Goal: Task Accomplishment & Management: Complete application form

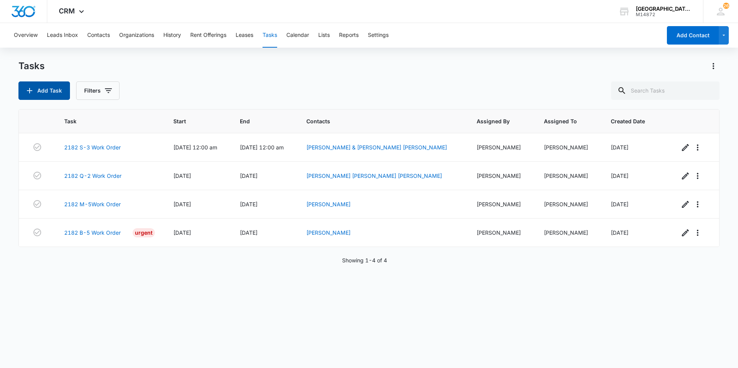
click at [38, 94] on button "Add Task" at bounding box center [44, 90] width 52 height 18
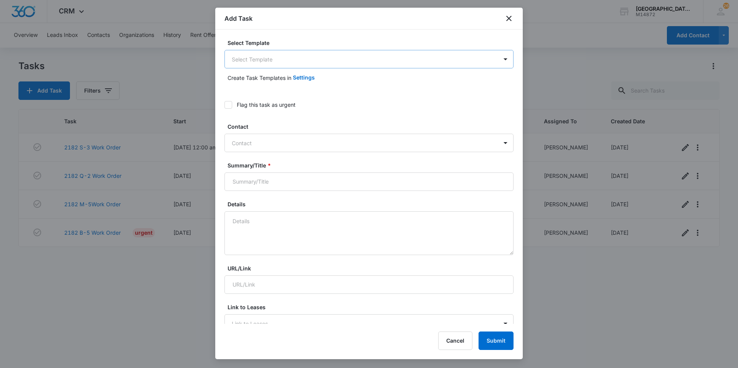
click at [288, 54] on body "CRM Apps Websites Forms CRM Email Social Content Ads Intelligence Files Brand S…" at bounding box center [369, 184] width 738 height 368
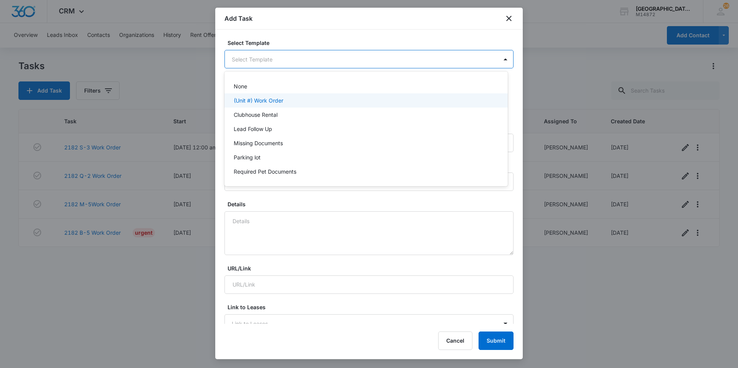
click at [268, 94] on div "(Unit #) Work Order" at bounding box center [365, 100] width 283 height 14
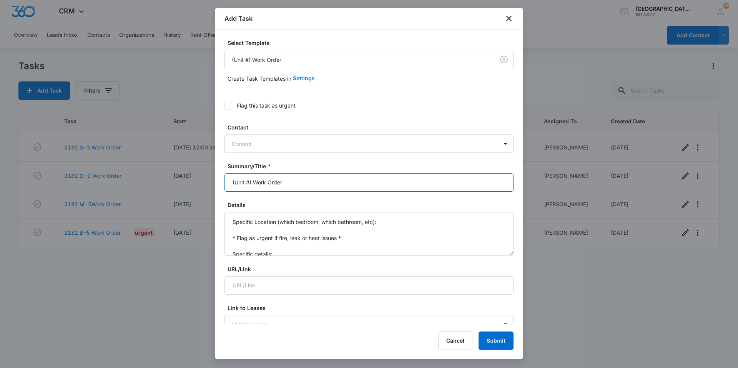
drag, startPoint x: 251, startPoint y: 181, endPoint x: 218, endPoint y: 181, distance: 33.1
click at [218, 181] on div "Select Template (Unit #) Work Order Create Task Templates in Settings Flag this…" at bounding box center [369, 177] width 308 height 294
type input "2035 H7 Work Order"
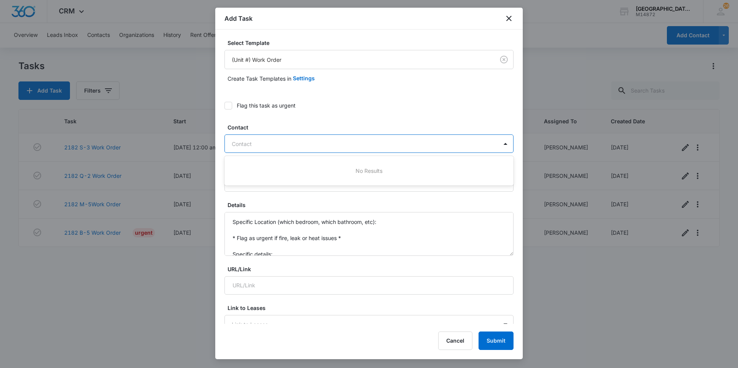
click at [261, 142] on div at bounding box center [364, 144] width 265 height 10
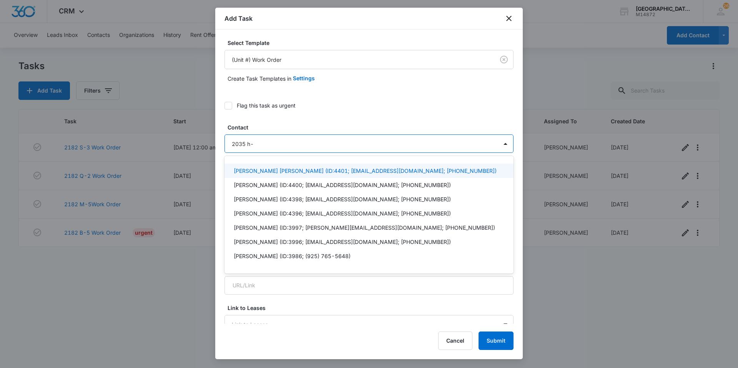
type input "2035 h-7"
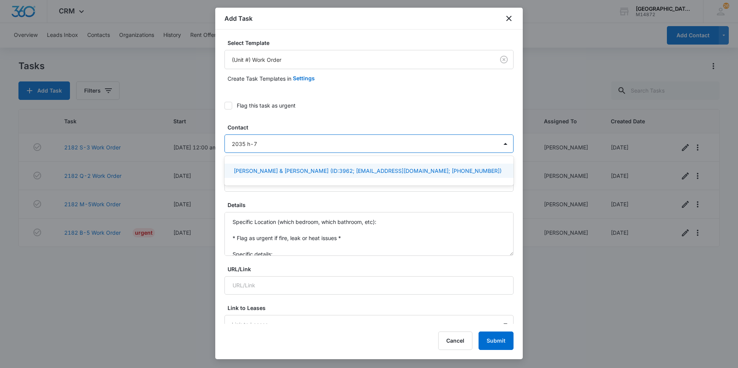
click at [263, 167] on p "[PERSON_NAME] & [PERSON_NAME] (ID:3962; [EMAIL_ADDRESS][DOMAIN_NAME]; [PHONE_NU…" at bounding box center [368, 171] width 268 height 8
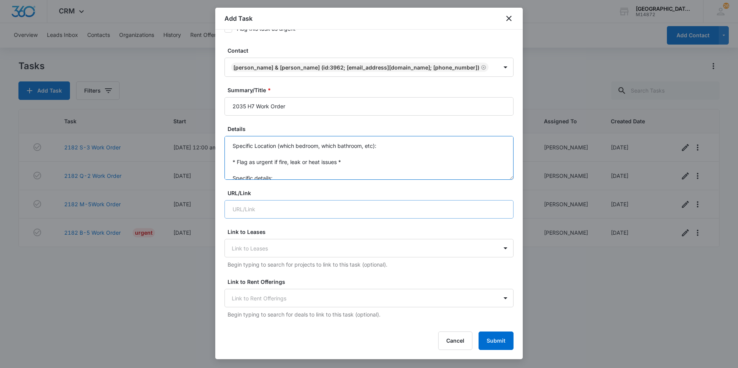
scroll to position [16, 0]
drag, startPoint x: 261, startPoint y: 150, endPoint x: 427, endPoint y: 222, distance: 181.3
click at [425, 221] on form "Select Template (Unit #) Work Order Create Task Templates in Settings Flag this…" at bounding box center [368, 313] width 289 height 702
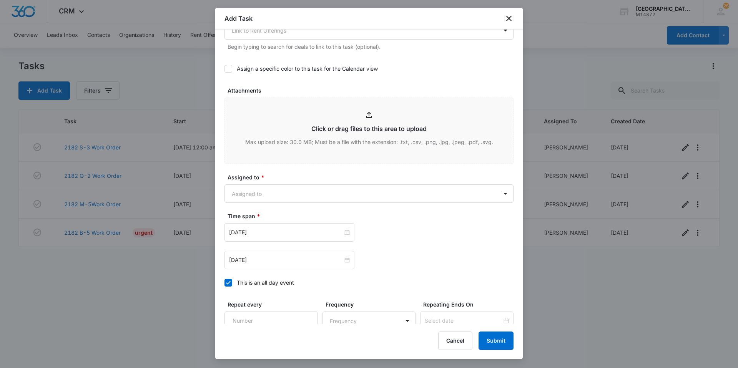
scroll to position [384, 0]
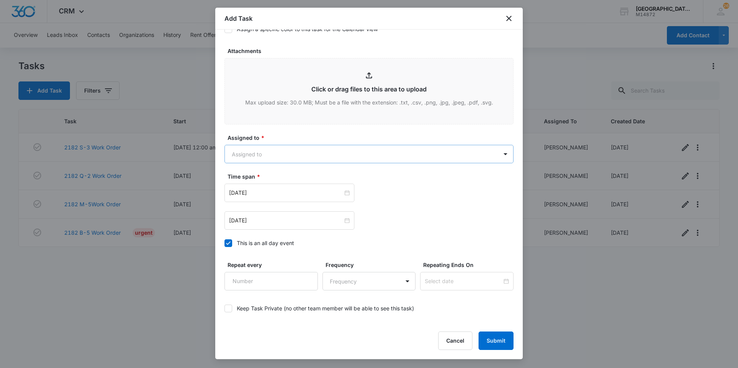
type textarea "Tenants fridge water filter needs replaced. No charge, has been in unit for les…"
click at [409, 155] on body "CRM Apps Websites Forms CRM Email Social Content Ads Intelligence Files Brand S…" at bounding box center [369, 184] width 738 height 368
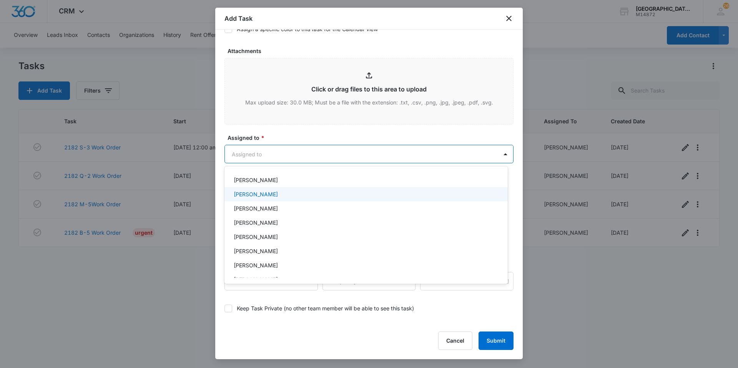
scroll to position [77, 0]
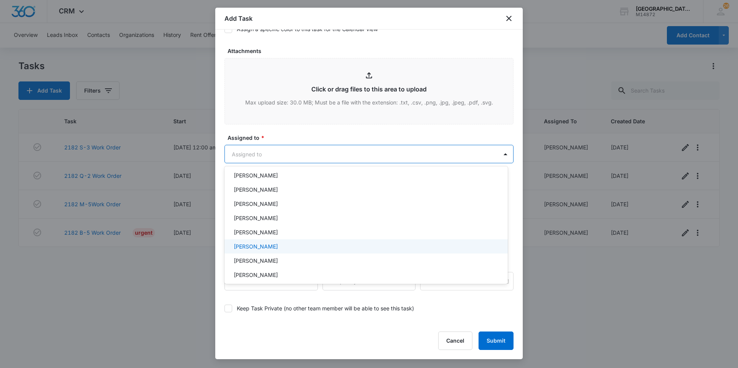
click at [297, 244] on div "[PERSON_NAME]" at bounding box center [365, 247] width 263 height 8
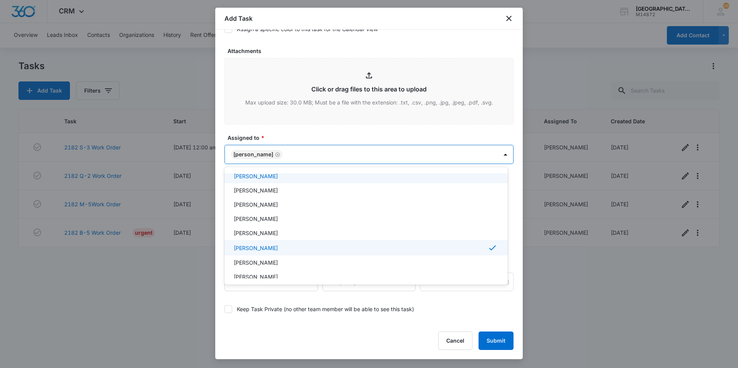
click at [324, 160] on div at bounding box center [369, 184] width 738 height 368
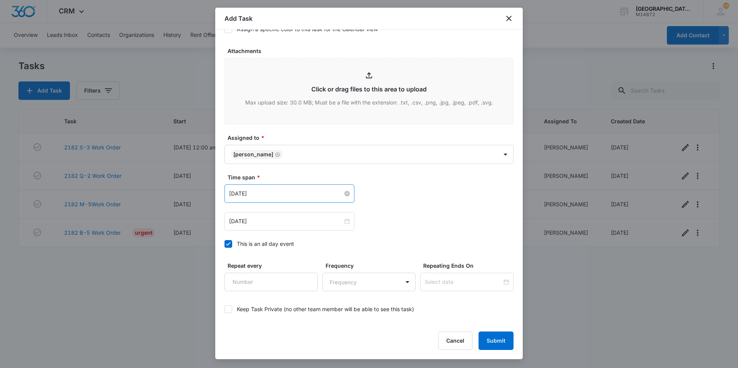
click at [296, 191] on input "[DATE]" at bounding box center [286, 194] width 114 height 8
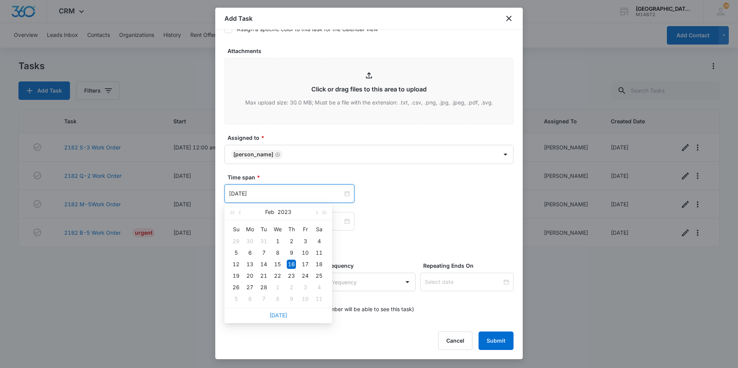
click at [281, 316] on link "[DATE]" at bounding box center [278, 315] width 18 height 7
type input "[DATE]"
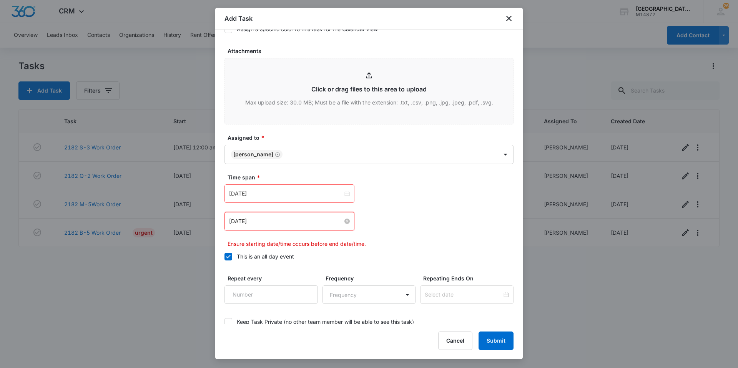
click at [299, 222] on input "[DATE]" at bounding box center [286, 221] width 114 height 8
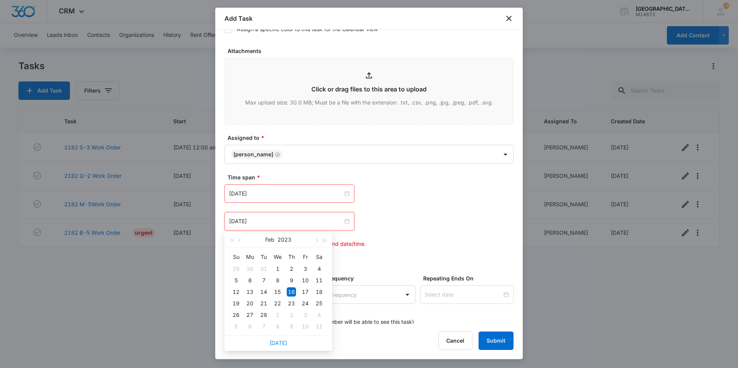
click at [283, 346] on link "[DATE]" at bounding box center [278, 343] width 18 height 7
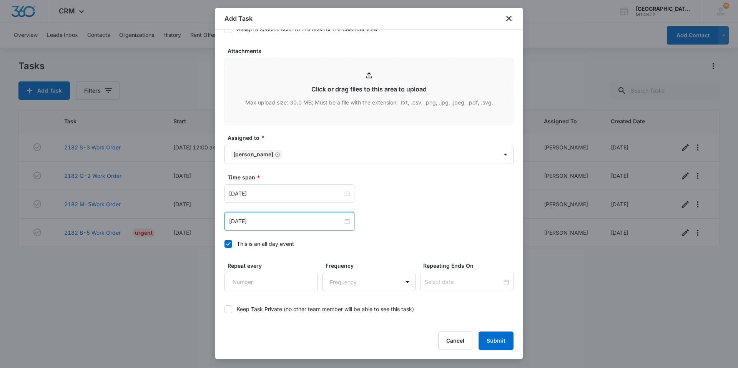
click at [373, 200] on div "[DATE] [DATE] Su Mo Tu We Th Fr Sa 31 1 2 3 4 5 6 7 8 9 10 11 12 13 14 15 16 17…" at bounding box center [368, 194] width 289 height 18
click at [299, 223] on input "[DATE]" at bounding box center [286, 221] width 114 height 8
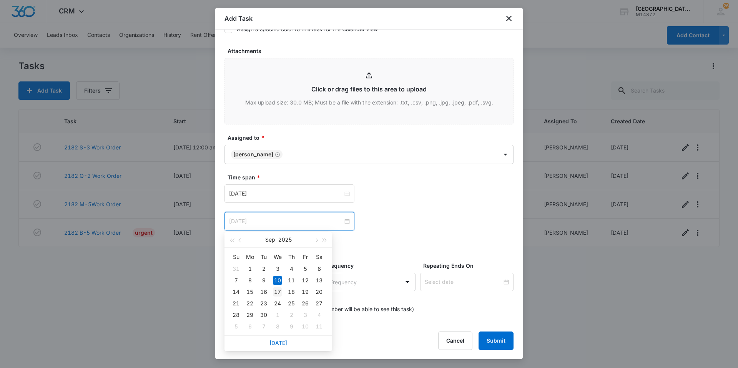
type input "[DATE]"
click at [277, 288] on div "17" at bounding box center [277, 292] width 9 height 9
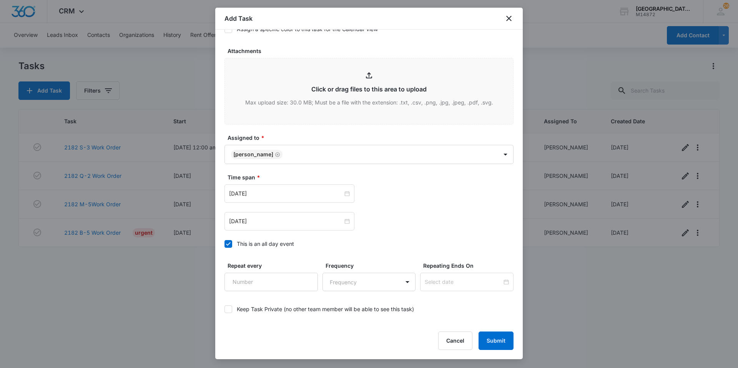
click at [397, 231] on div "Time span * [DATE] [DATE] Su Mo Tu We Th Fr Sa 31 1 2 3 4 5 6 7 8 9 10 11 12 13…" at bounding box center [368, 212] width 289 height 79
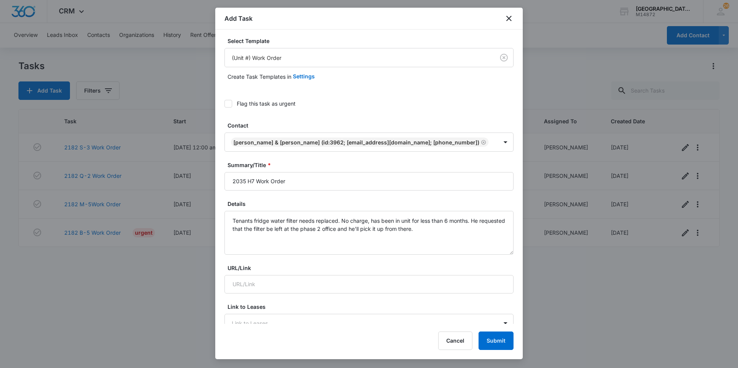
scroll to position [0, 0]
click at [508, 345] on button "Submit" at bounding box center [496, 341] width 35 height 18
